Goal: Check status: Check status

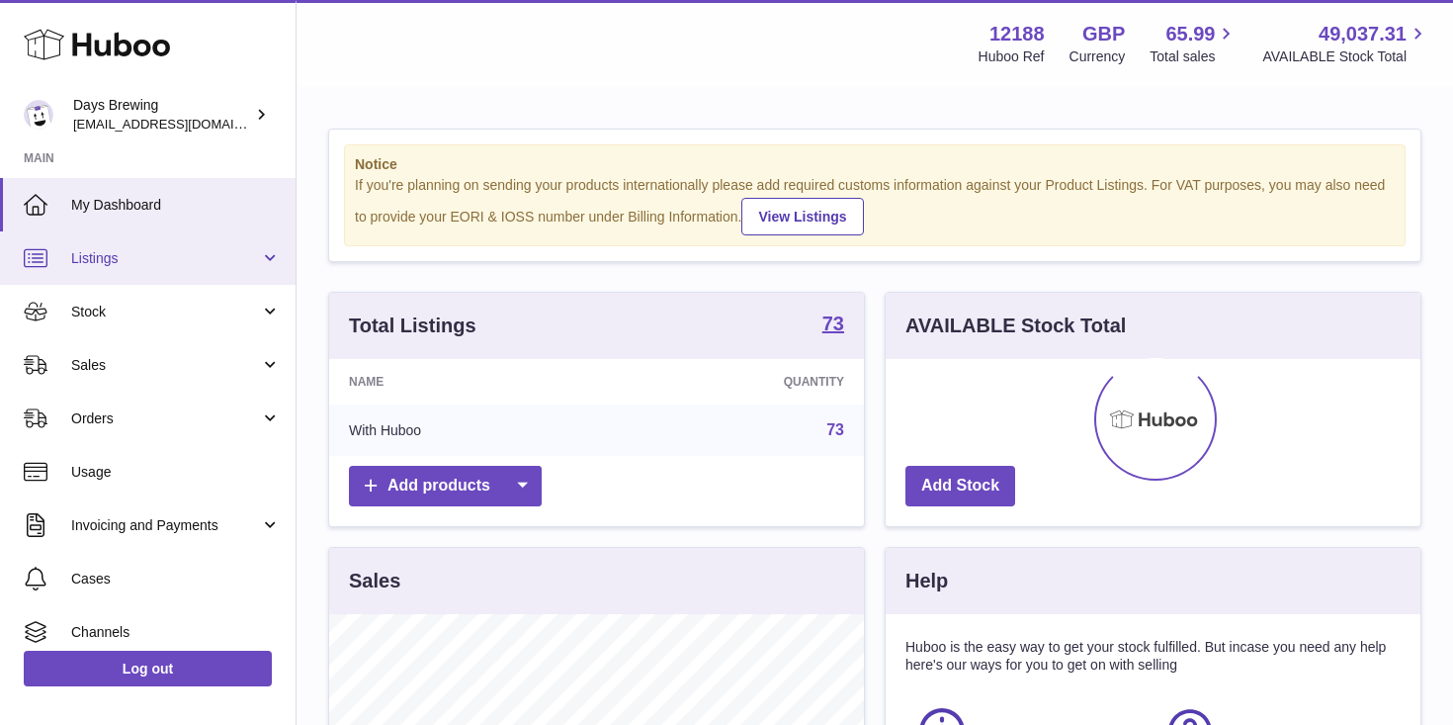
scroll to position [308, 535]
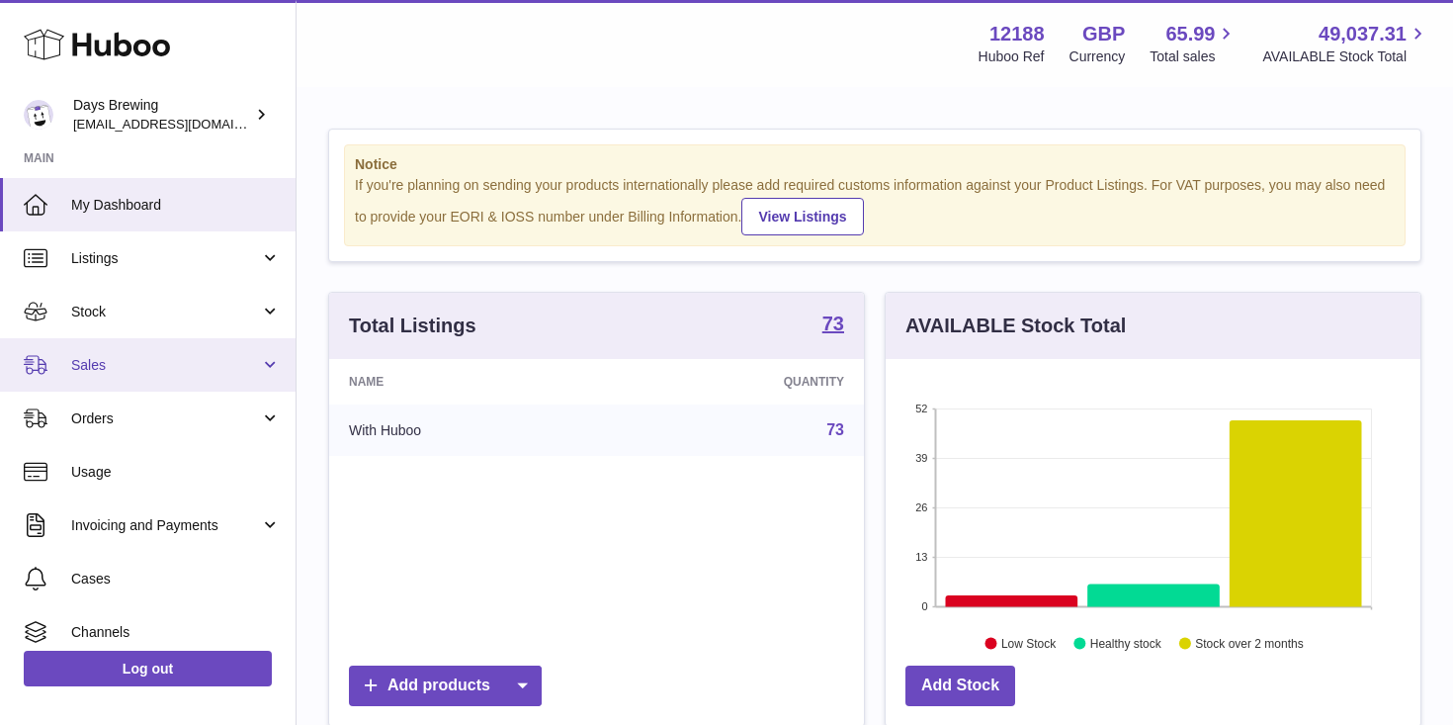
click at [136, 368] on span "Sales" at bounding box center [165, 365] width 189 height 19
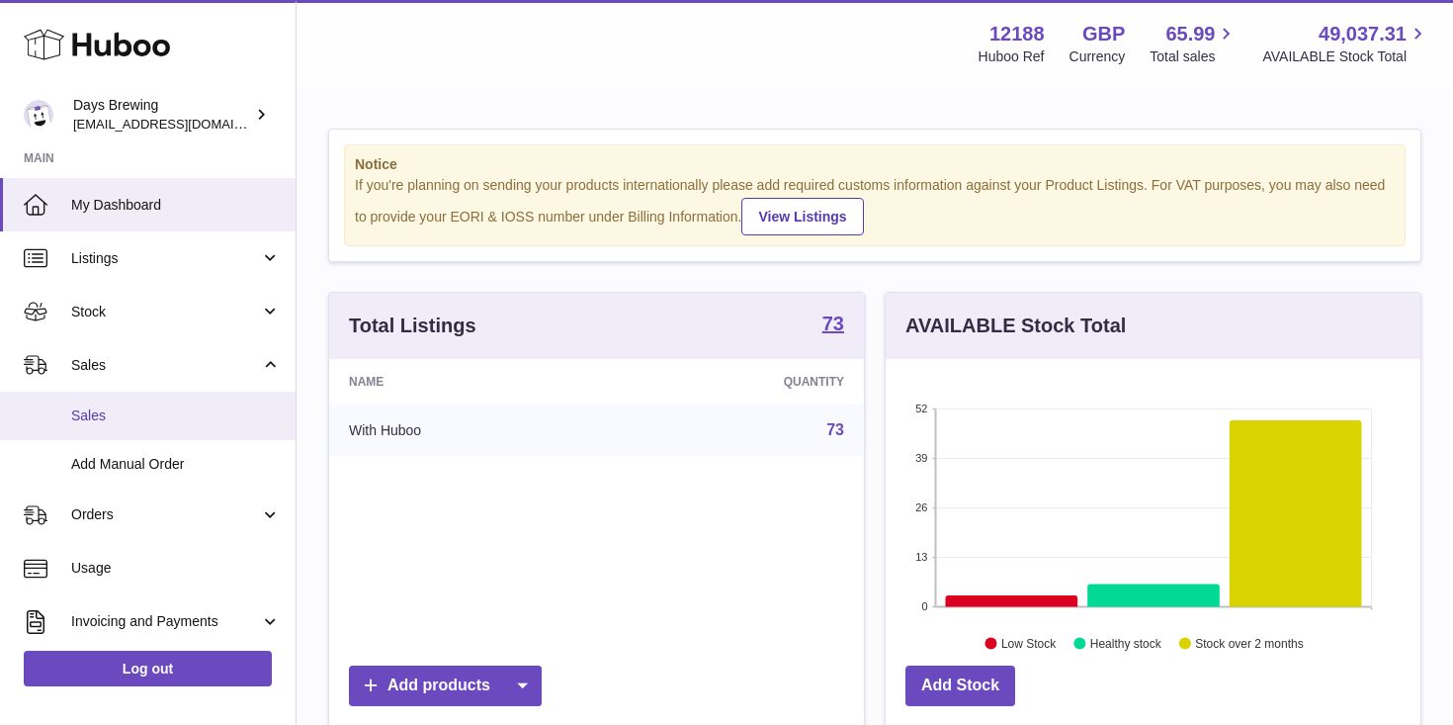
click at [117, 419] on span "Sales" at bounding box center [176, 415] width 210 height 19
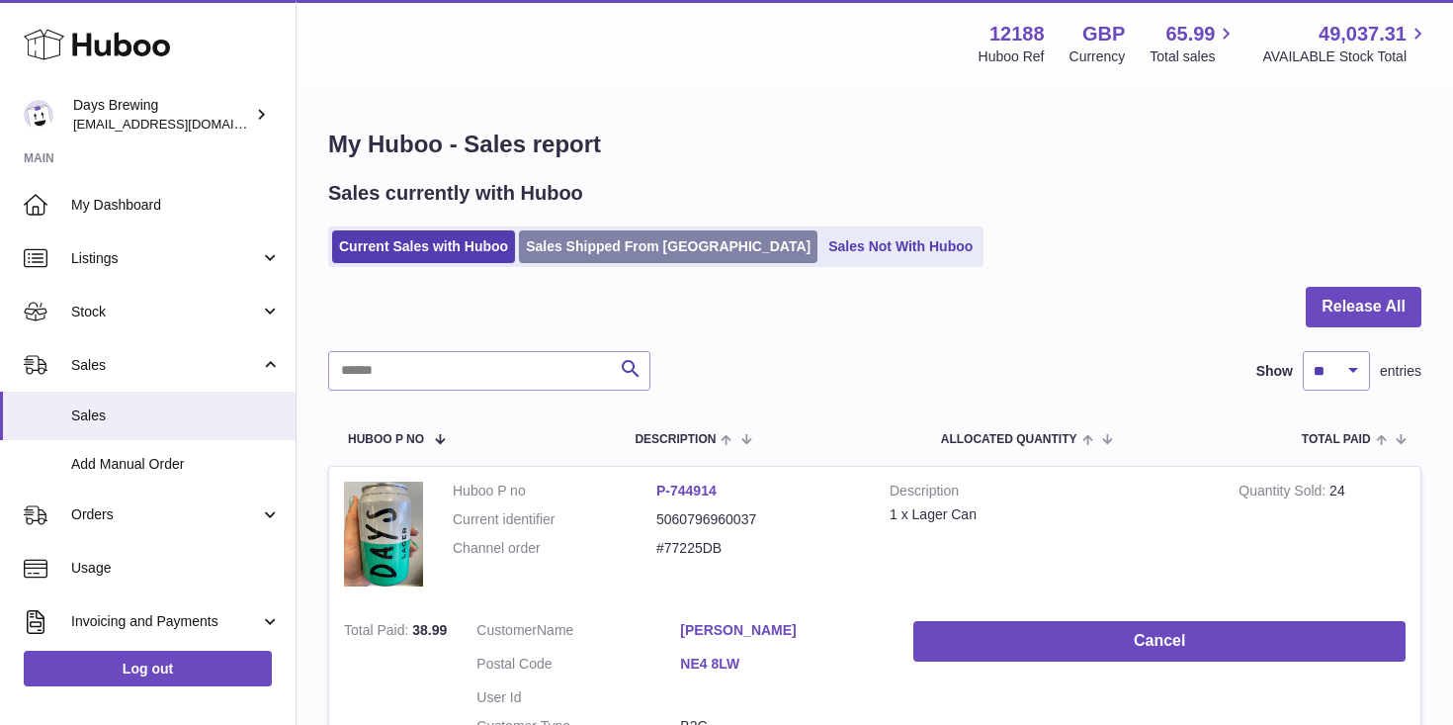
click at [633, 244] on link "Sales Shipped From [GEOGRAPHIC_DATA]" at bounding box center [668, 246] width 299 height 33
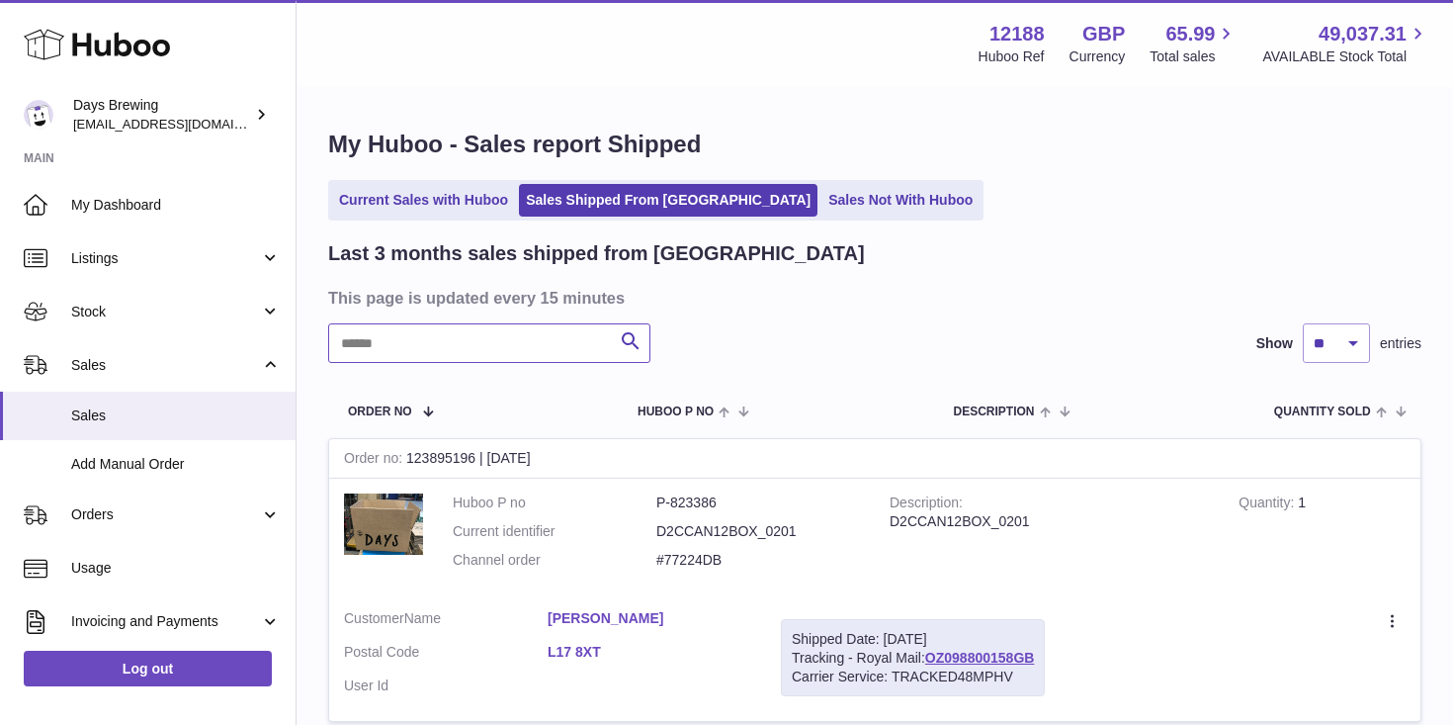
click at [405, 346] on input "text" at bounding box center [489, 343] width 322 height 40
type input "**********"
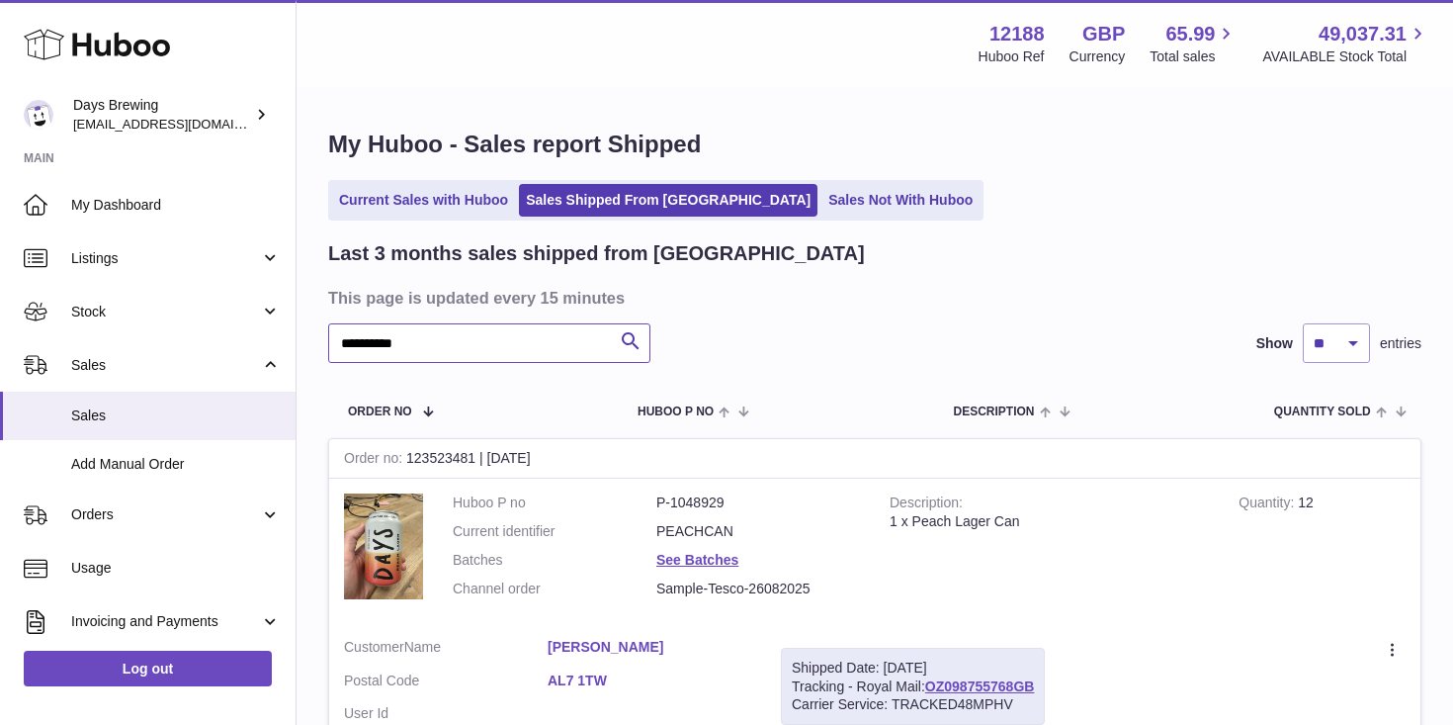
scroll to position [215, 0]
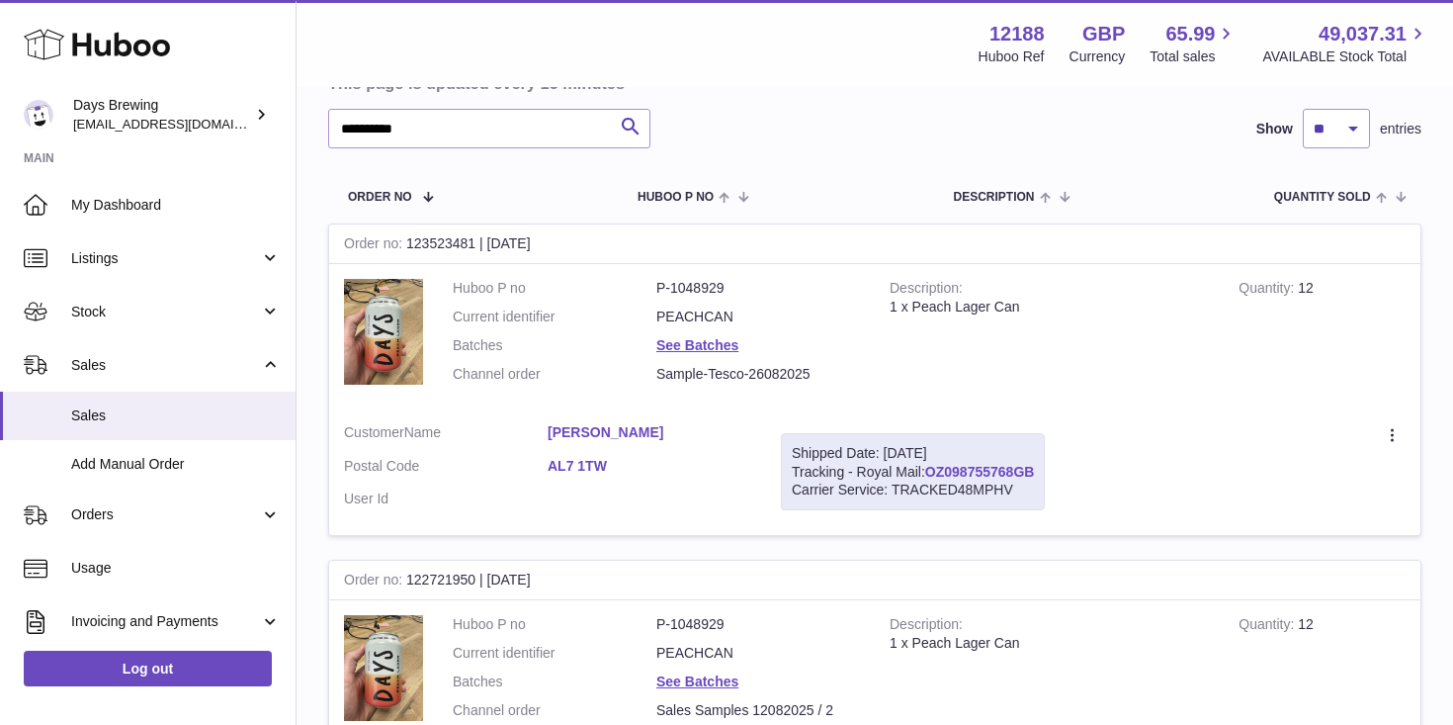
click at [986, 464] on link "OZ098755768GB" at bounding box center [980, 472] width 110 height 16
